Goal: Browse casually

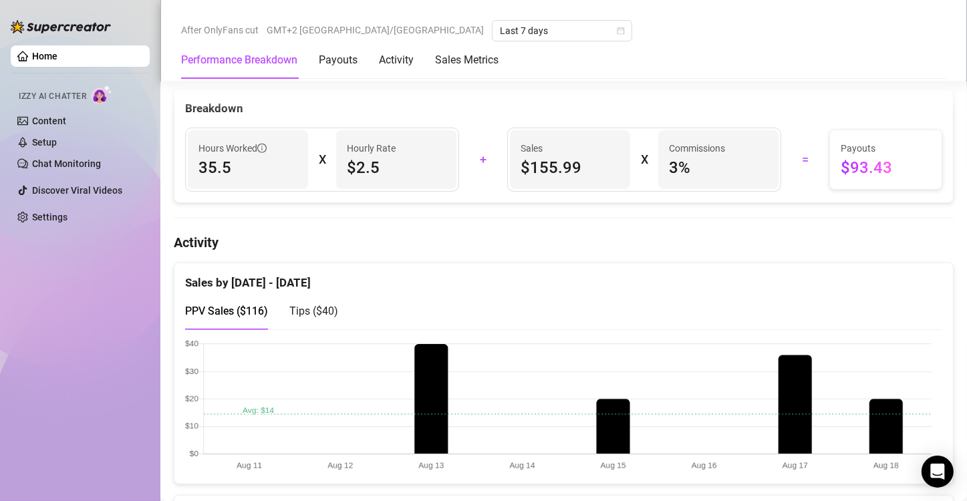
scroll to position [535, 0]
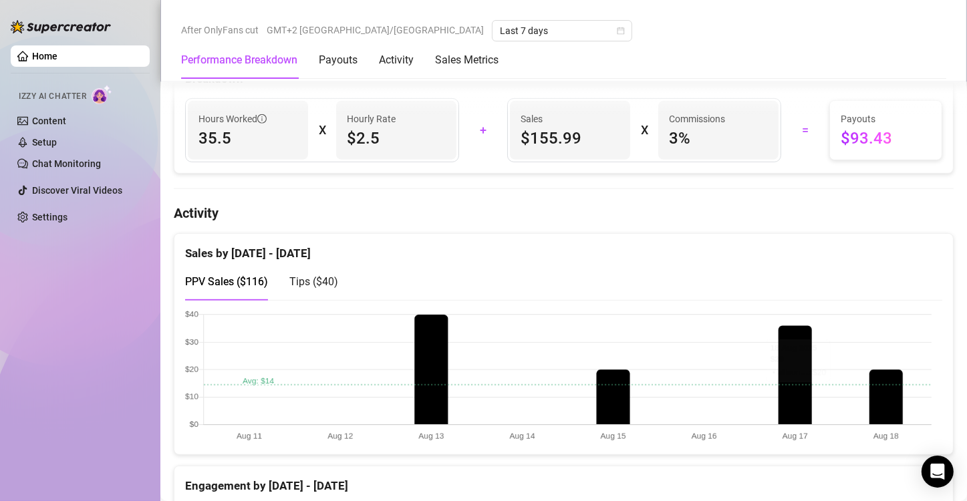
click at [892, 384] on canvas at bounding box center [558, 377] width 747 height 134
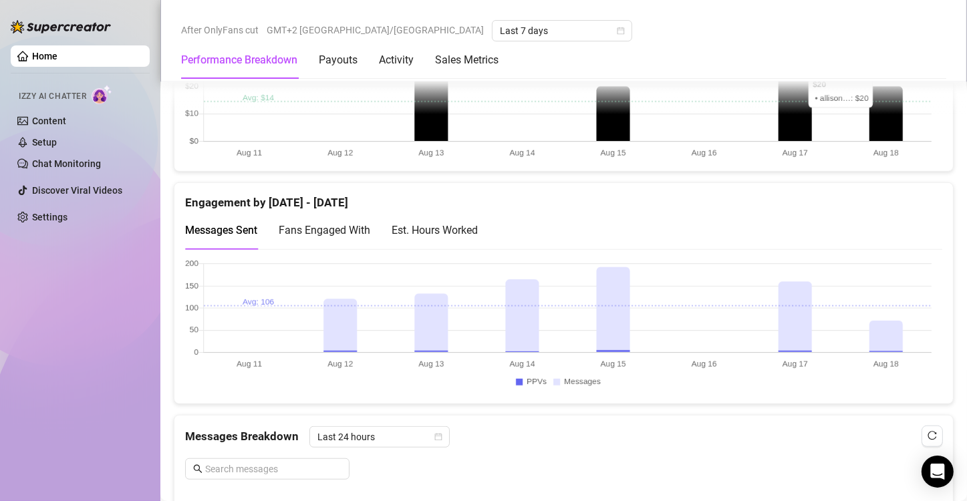
scroll to position [869, 0]
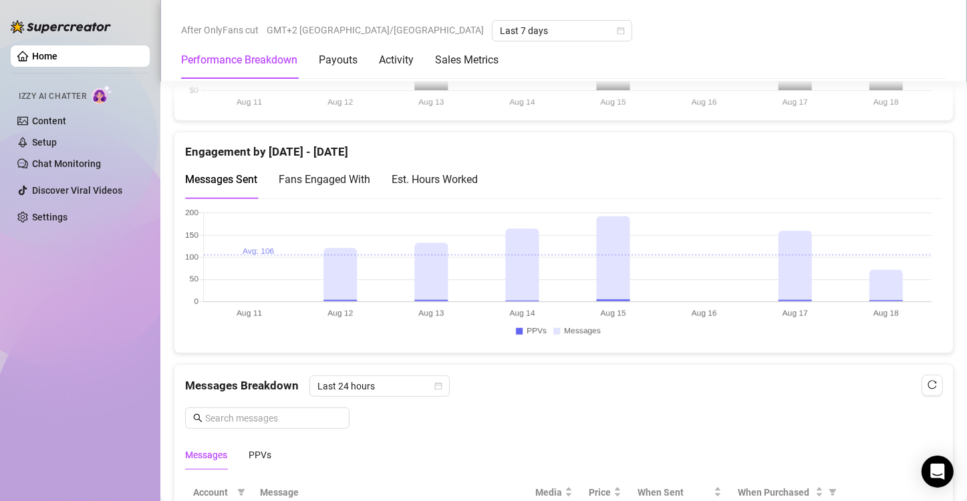
click at [895, 270] on canvas at bounding box center [558, 276] width 747 height 134
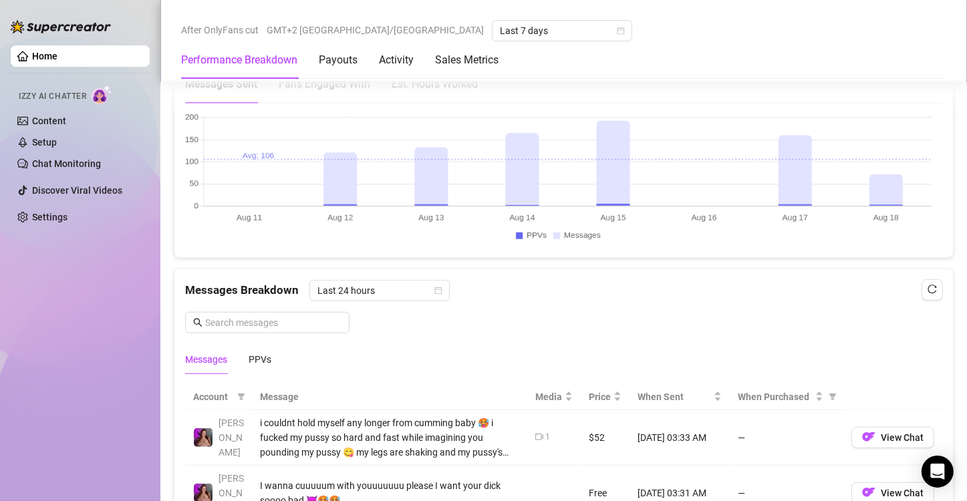
scroll to position [1003, 0]
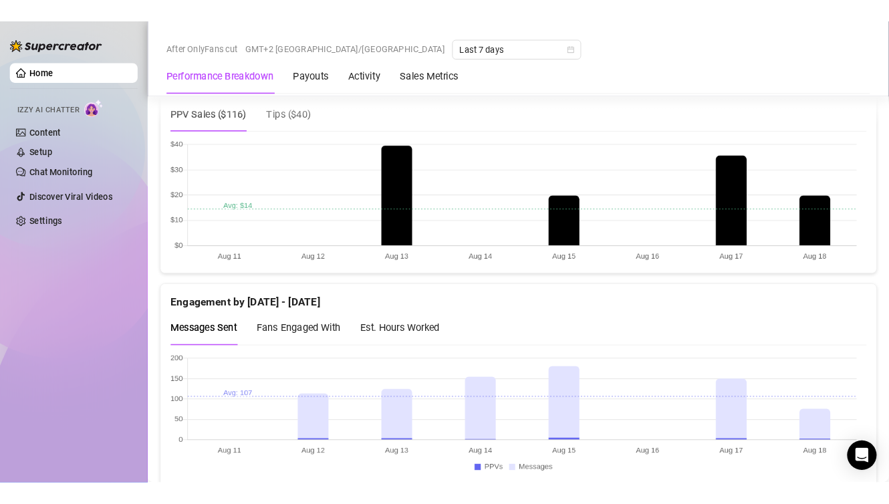
scroll to position [744, 0]
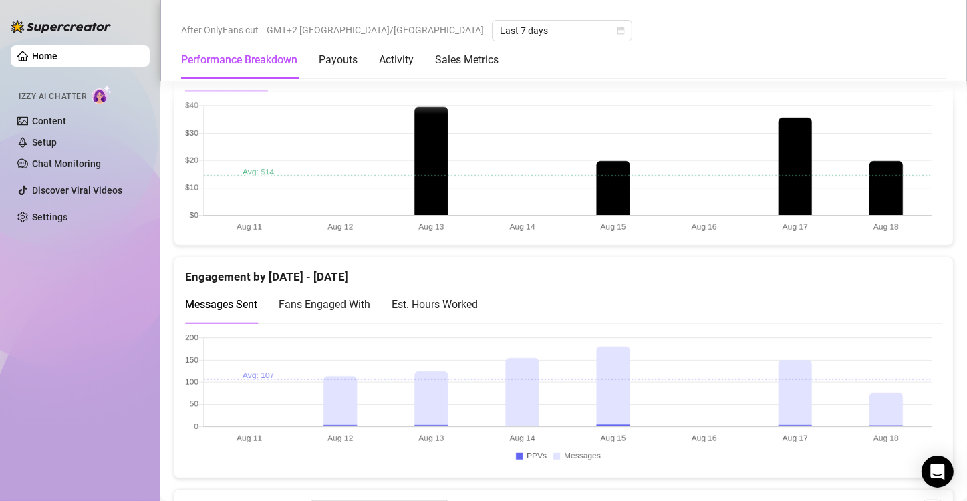
click at [886, 191] on canvas at bounding box center [558, 168] width 747 height 134
click at [893, 412] on canvas at bounding box center [558, 401] width 747 height 134
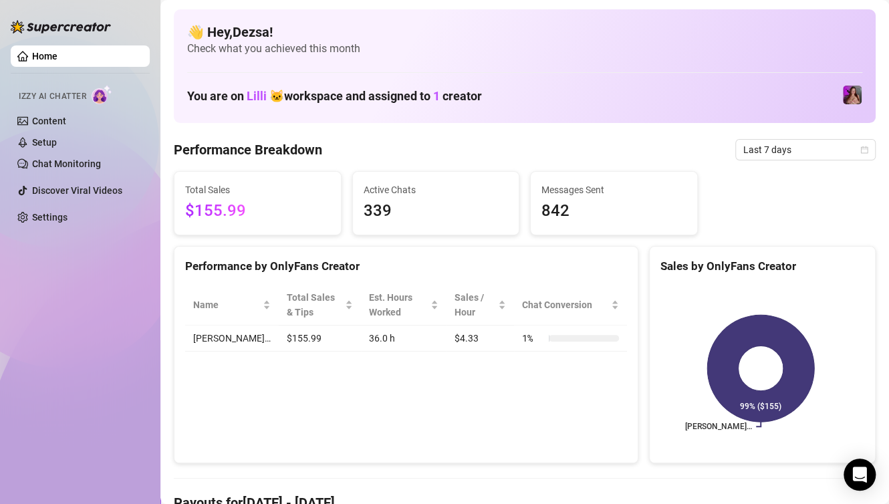
click at [47, 285] on div "Home Izzy AI Chatter Content Setup Chat Monitoring Discover Viral Videos Settin…" at bounding box center [80, 246] width 139 height 492
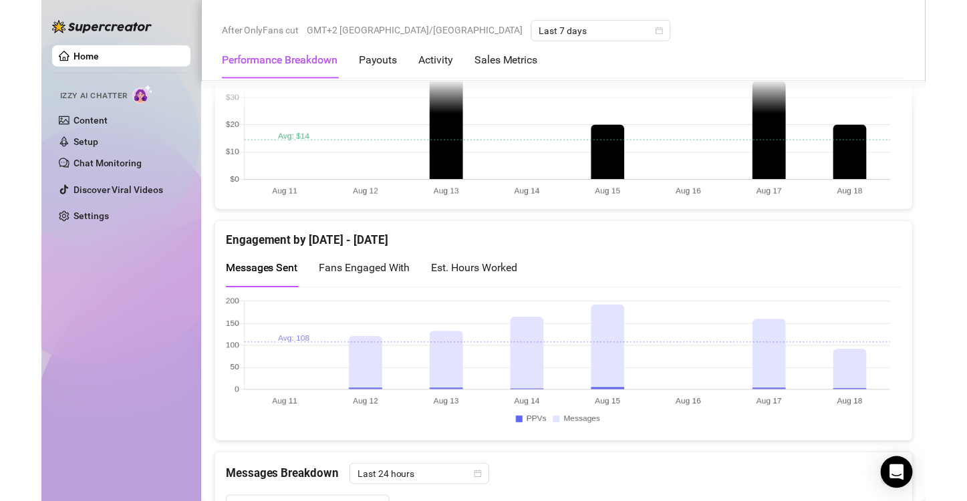
scroll to position [802, 0]
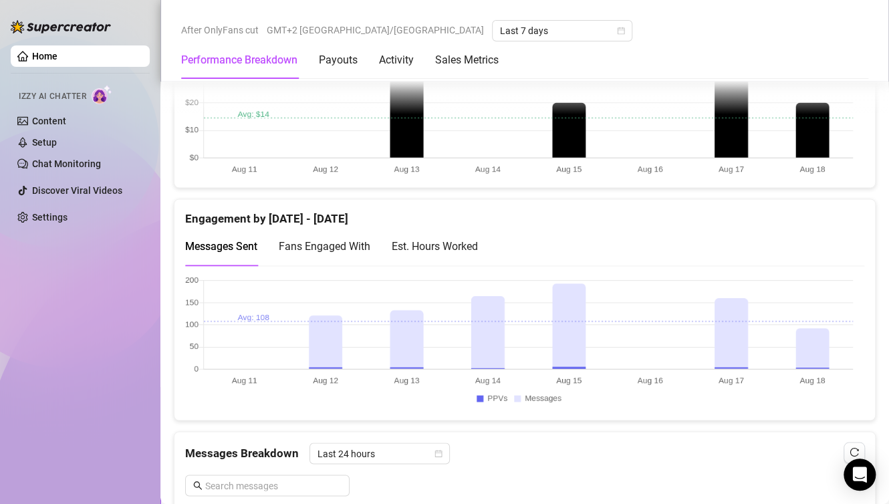
click at [816, 353] on canvas at bounding box center [519, 342] width 668 height 134
click at [823, 345] on canvas at bounding box center [519, 342] width 668 height 134
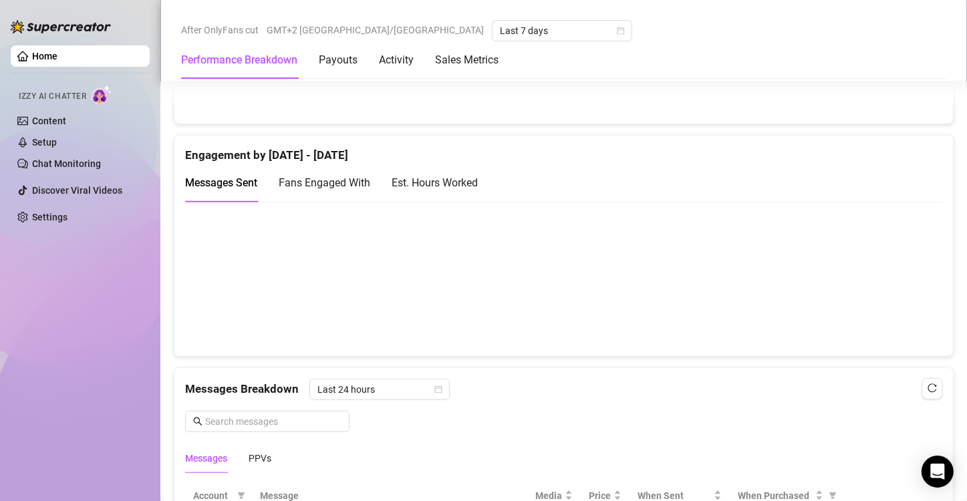
scroll to position [869, 0]
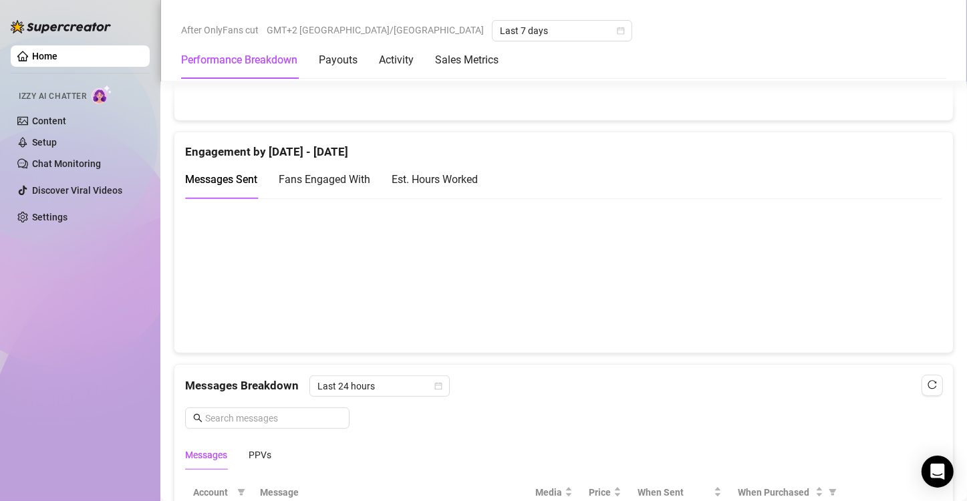
click at [886, 281] on canvas at bounding box center [558, 276] width 747 height 134
